Goal: Task Accomplishment & Management: Manage account settings

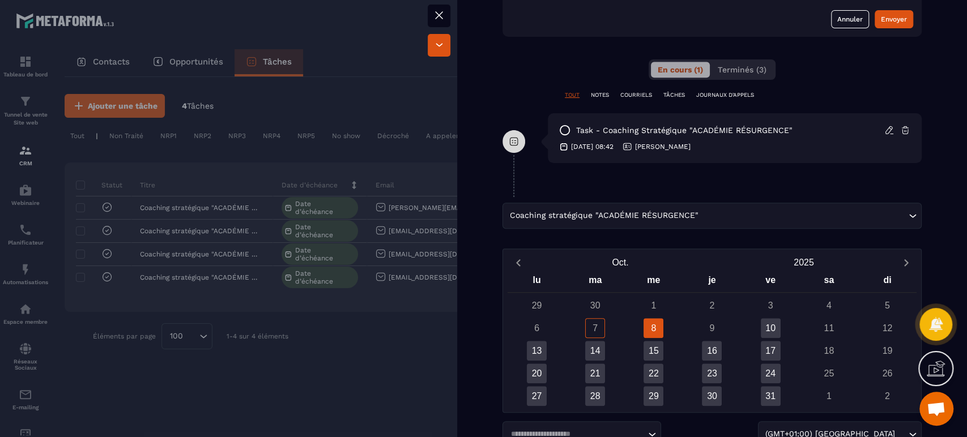
scroll to position [594, 0]
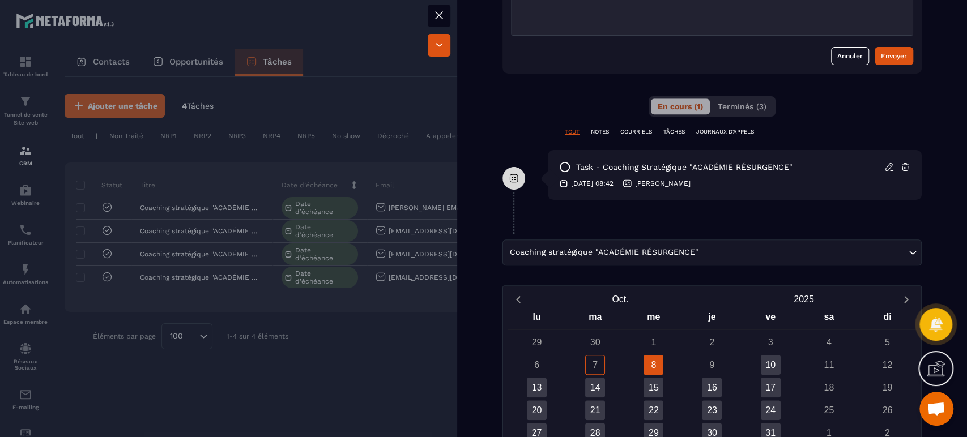
click at [624, 128] on p "COURRIELS" at bounding box center [636, 132] width 32 height 8
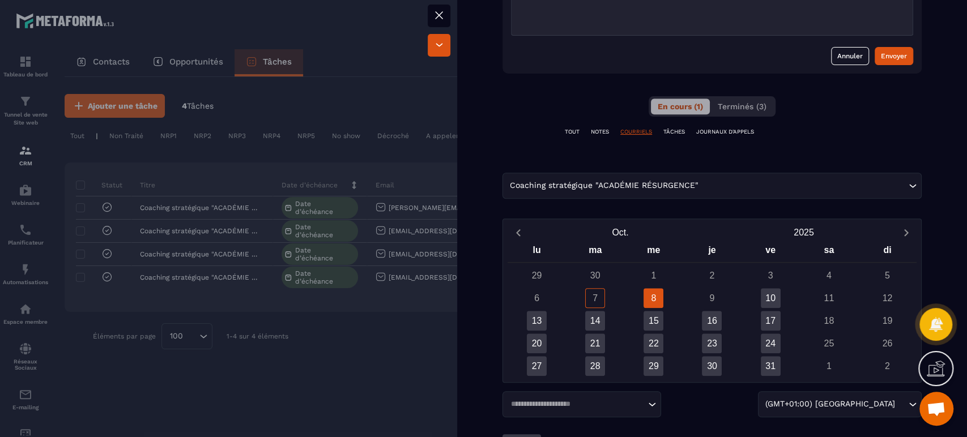
click at [714, 128] on p "JOURNAUX D'APPELS" at bounding box center [725, 132] width 58 height 8
click at [735, 102] on span "Terminés (3)" at bounding box center [742, 106] width 49 height 9
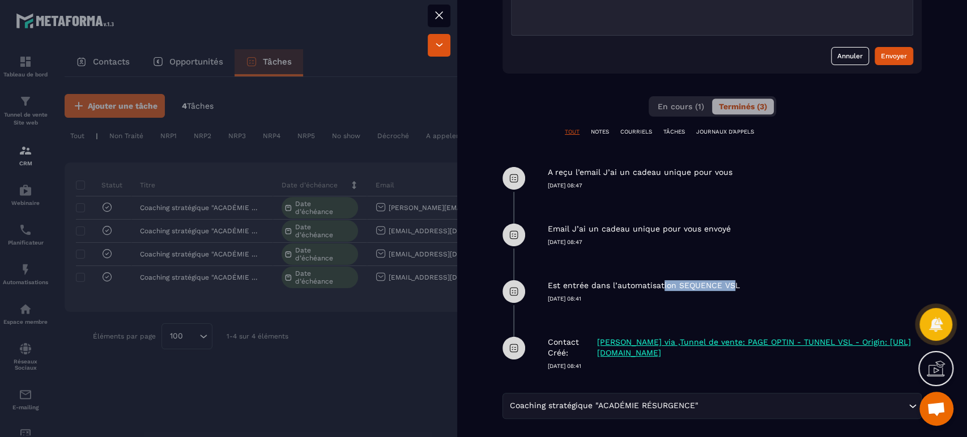
drag, startPoint x: 661, startPoint y: 276, endPoint x: 732, endPoint y: 266, distance: 72.1
click at [732, 266] on div "Est entrée dans l’automatisation SEQUENCE VSL [DATE] 08:41" at bounding box center [735, 283] width 374 height 40
drag, startPoint x: 667, startPoint y: 219, endPoint x: 722, endPoint y: 214, distance: 55.2
click at [722, 224] on p "Email J’ai un cadeau unique pour vous envoyé" at bounding box center [639, 229] width 183 height 11
drag, startPoint x: 648, startPoint y: 158, endPoint x: 701, endPoint y: 156, distance: 52.1
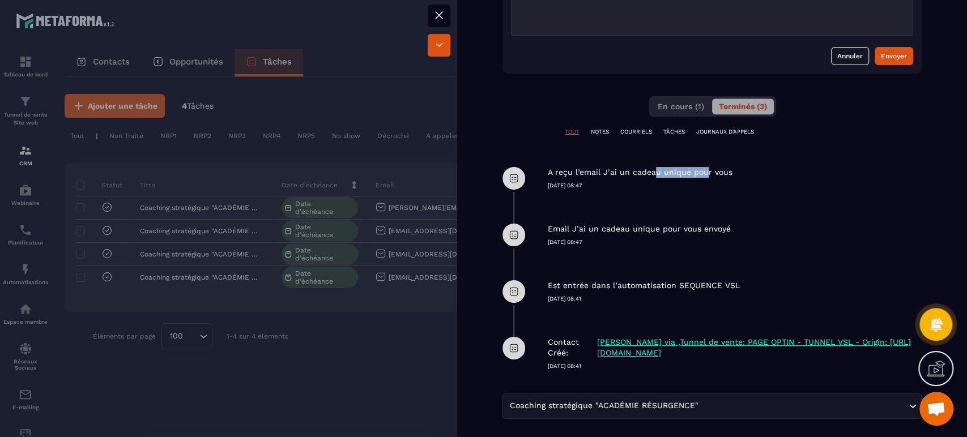
click at [701, 167] on p "A reçu l’email J’ai un cadeau unique pour vous" at bounding box center [640, 172] width 185 height 11
click at [677, 102] on span "En cours (1)" at bounding box center [681, 106] width 46 height 9
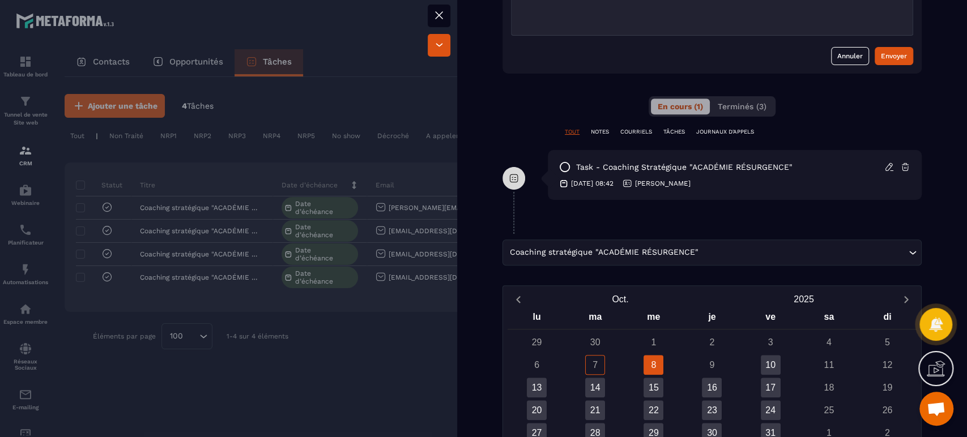
click at [553, 208] on div "Responsable No responsable yet [PERSON_NAME] Leads Appel Coaching Leads VSL E-m…" at bounding box center [712, 1] width 510 height 1098
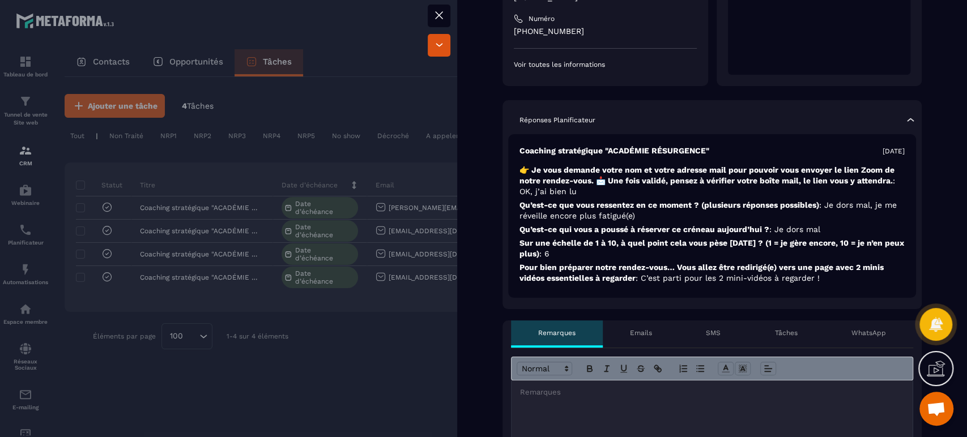
scroll to position [227, 0]
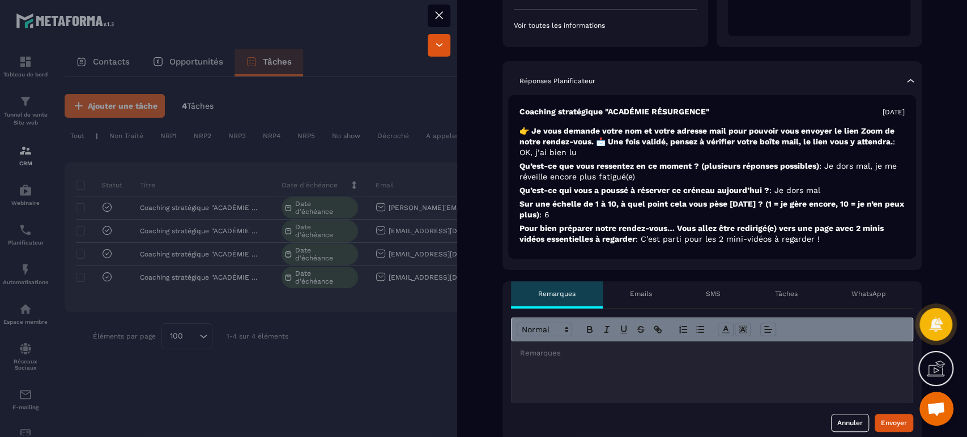
click at [698, 281] on div "SMS" at bounding box center [712, 294] width 69 height 27
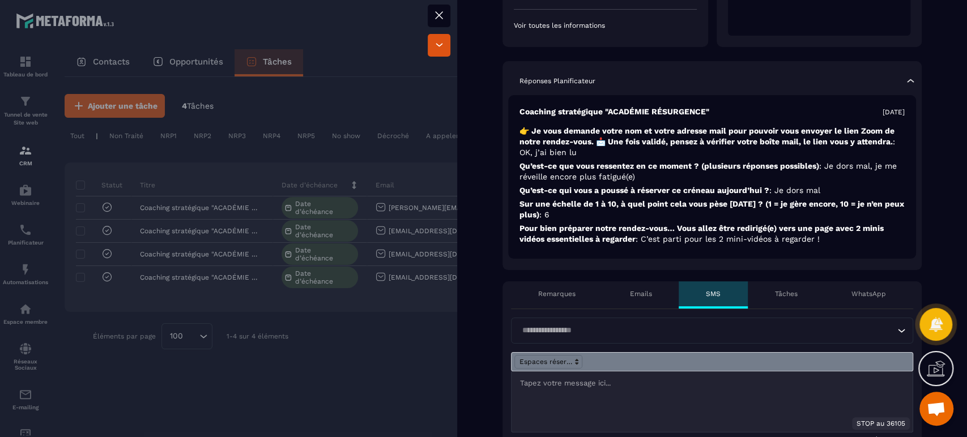
click at [759, 289] on div "Tâches" at bounding box center [786, 294] width 77 height 27
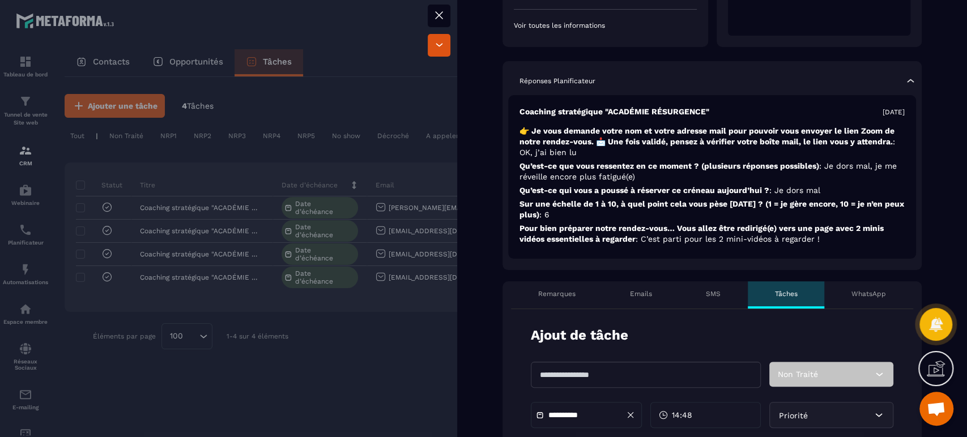
click at [685, 326] on div "Ajout de tâche" at bounding box center [712, 335] width 362 height 19
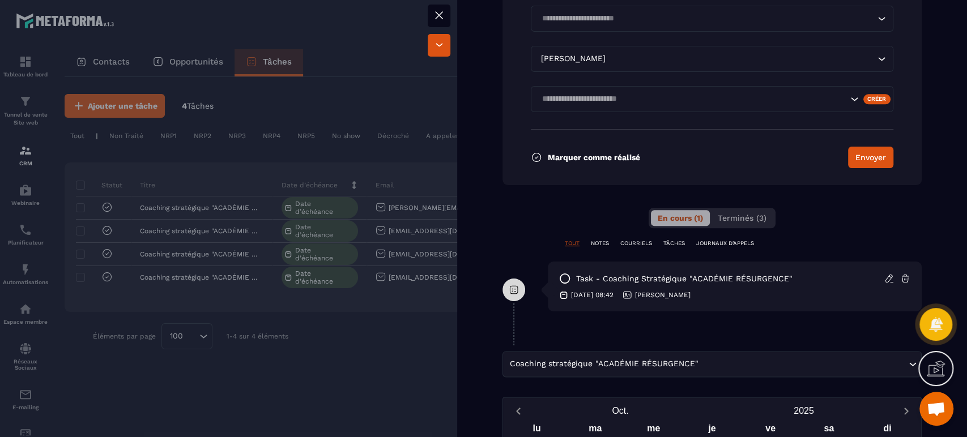
scroll to position [805, 0]
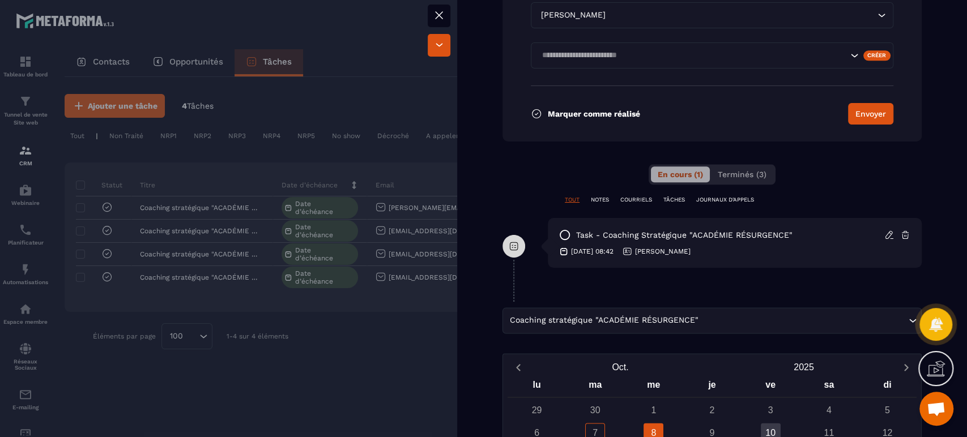
click at [326, 361] on div at bounding box center [483, 218] width 967 height 437
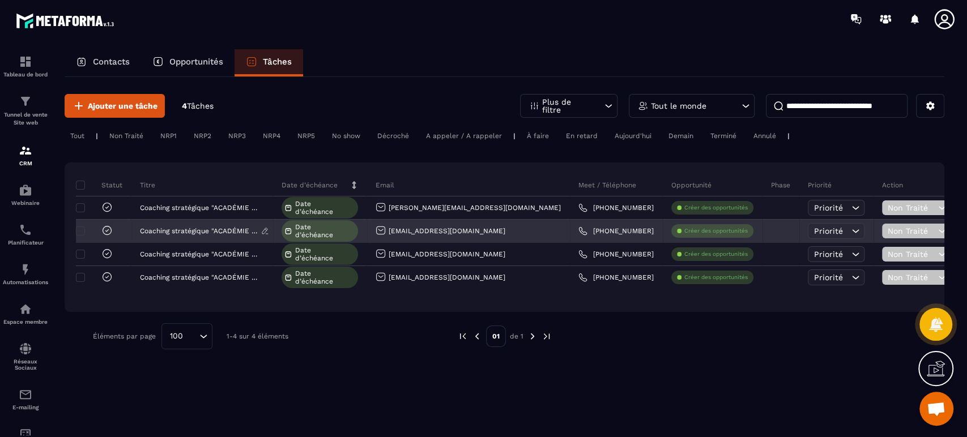
click at [174, 228] on p "Coaching stratégique "ACADÉMIE RÉSURGENCE"" at bounding box center [200, 231] width 121 height 8
